Goal: Task Accomplishment & Management: Use online tool/utility

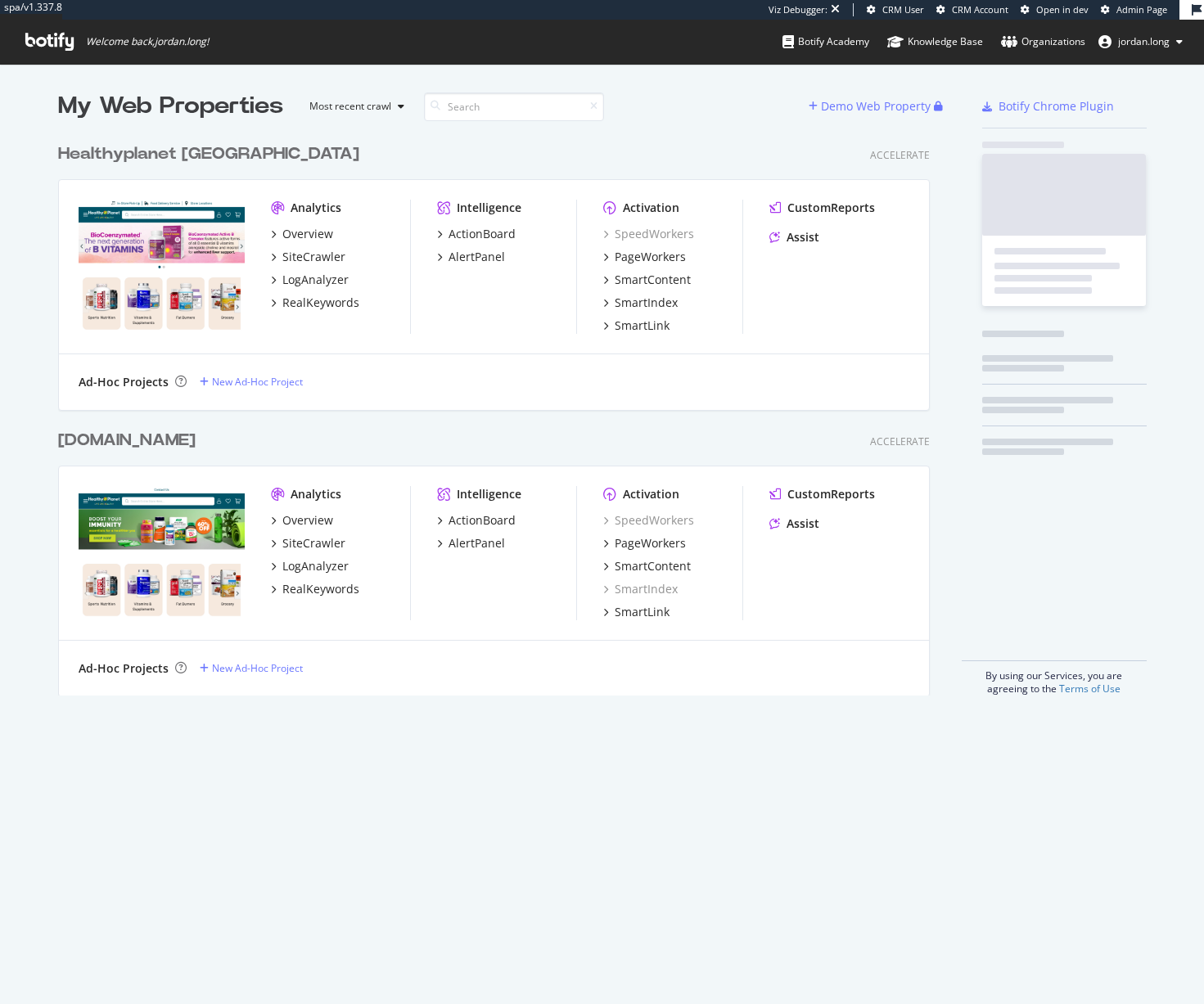
scroll to position [561, 872]
click at [134, 159] on div "Healthyplanet [GEOGRAPHIC_DATA]" at bounding box center [208, 154] width 301 height 23
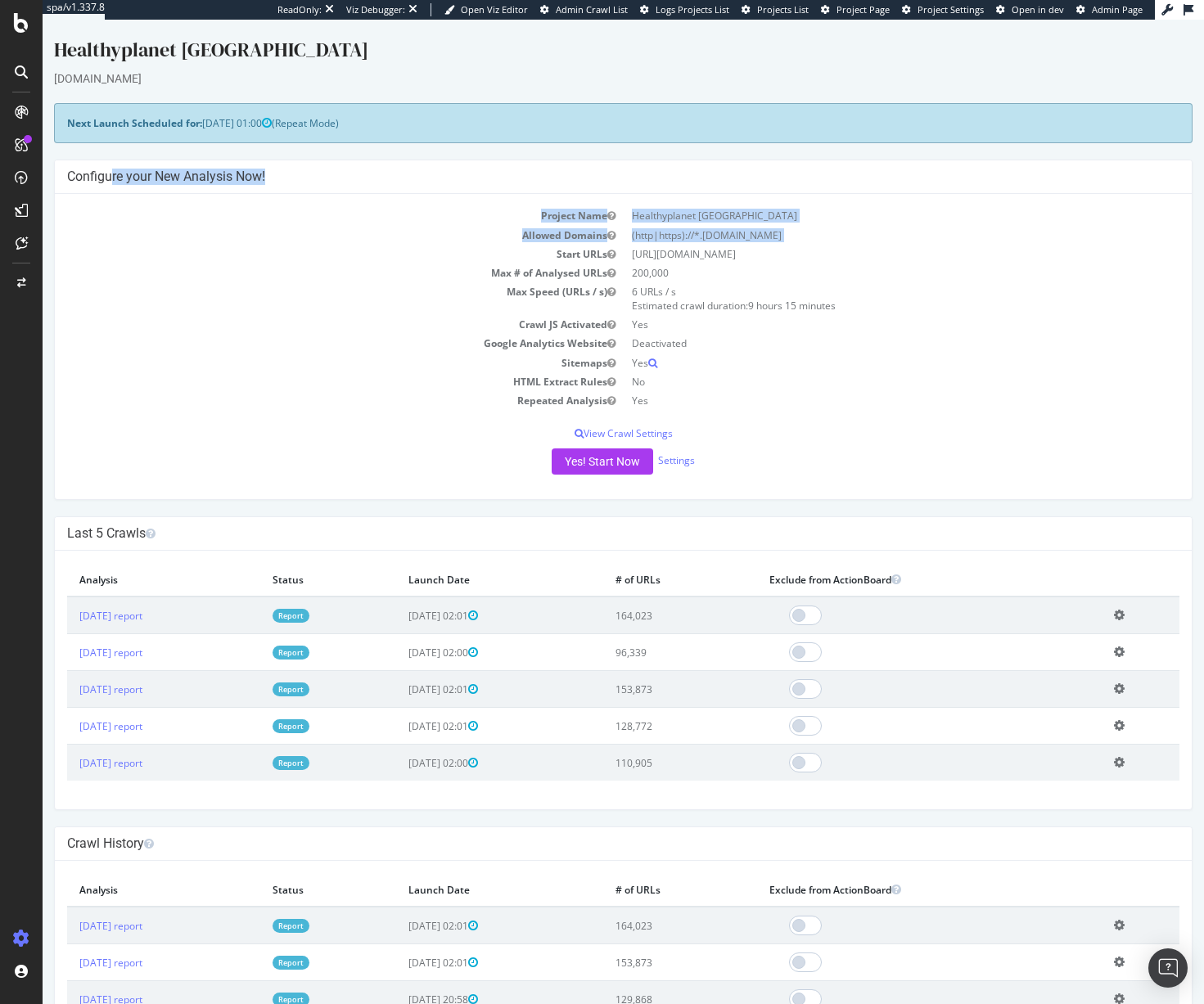
drag, startPoint x: 177, startPoint y: 179, endPoint x: 323, endPoint y: 251, distance: 162.8
click at [323, 251] on div "Configure your New Analysis Now! Project Name Healthyplanet [GEOGRAPHIC_DATA] A…" at bounding box center [623, 329] width 1139 height 340
click at [323, 251] on td "Start URLs" at bounding box center [345, 254] width 556 height 18
